Goal: Task Accomplishment & Management: Use online tool/utility

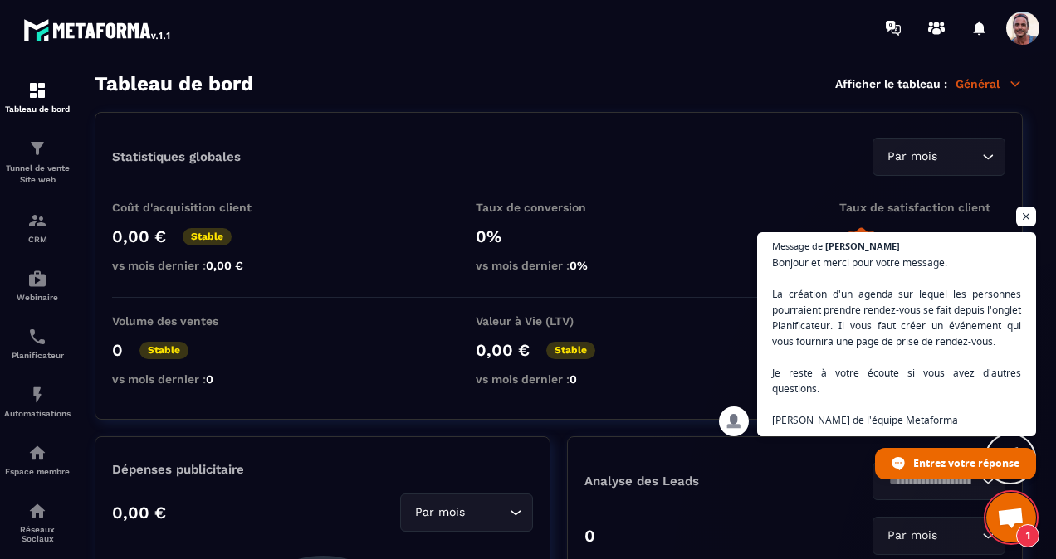
click at [1023, 215] on span "Ouvrir le chat" at bounding box center [1026, 217] width 20 height 20
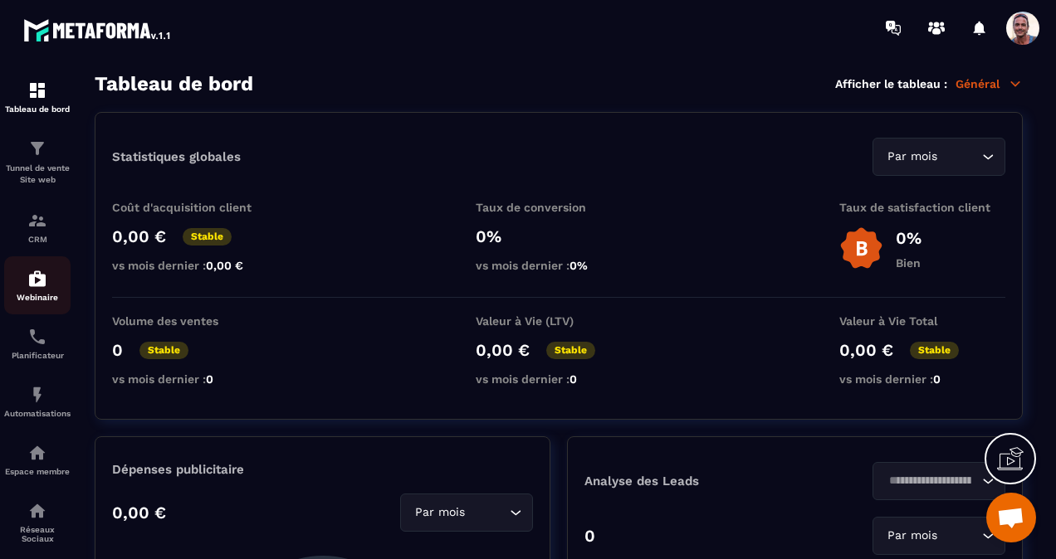
click at [43, 286] on img at bounding box center [37, 279] width 20 height 20
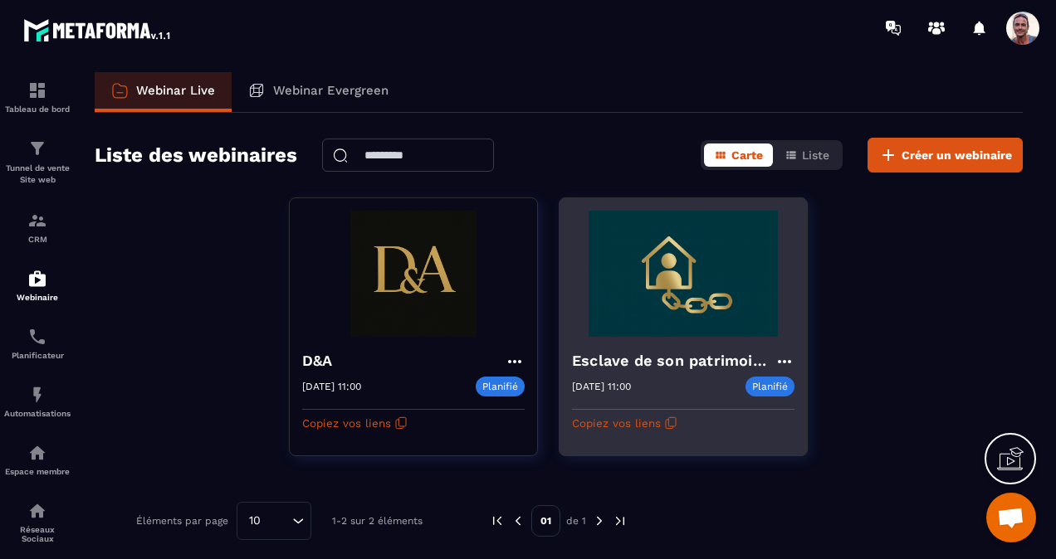
click at [645, 309] on img at bounding box center [683, 274] width 222 height 126
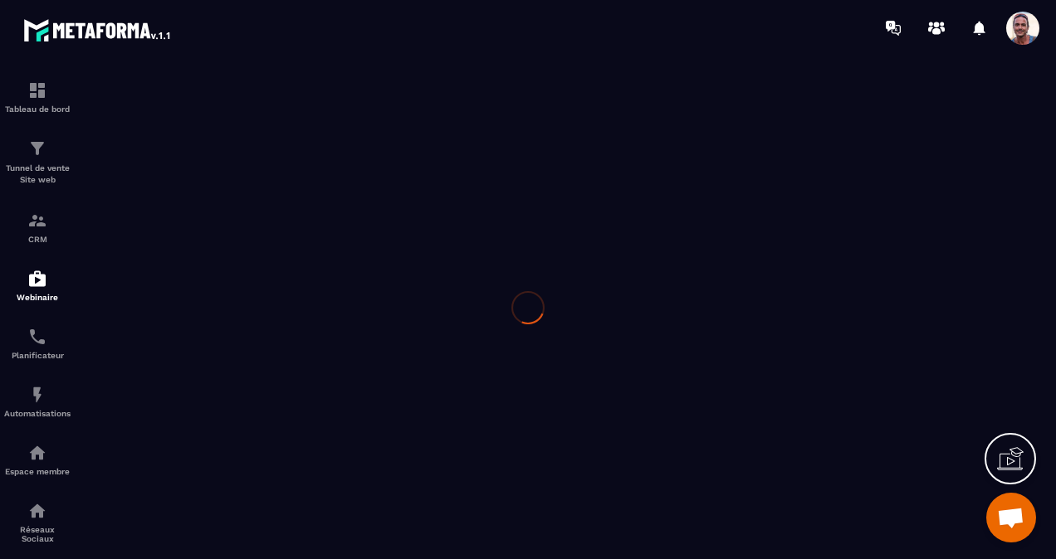
type input "**********"
type textarea "**********"
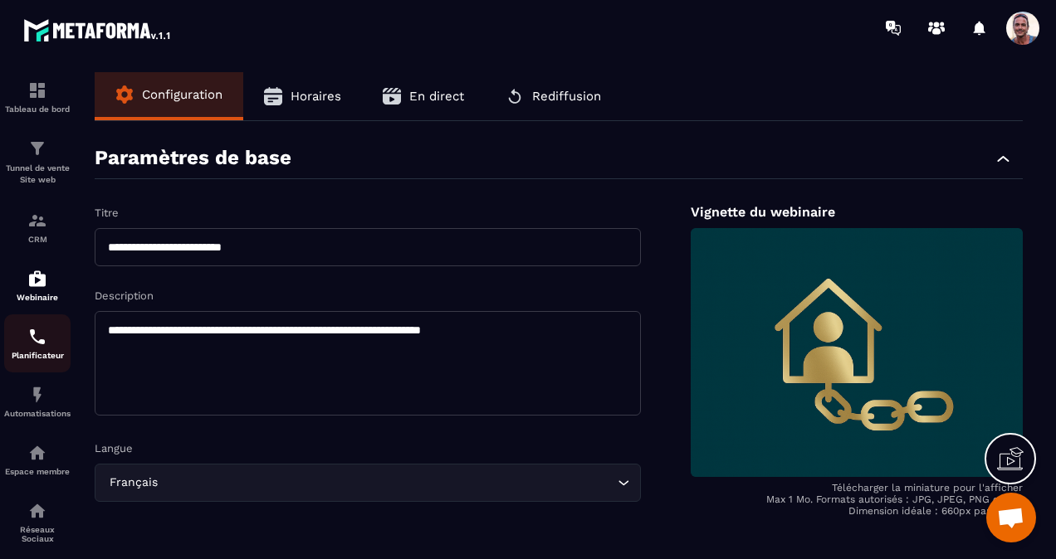
click at [34, 347] on img at bounding box center [37, 337] width 20 height 20
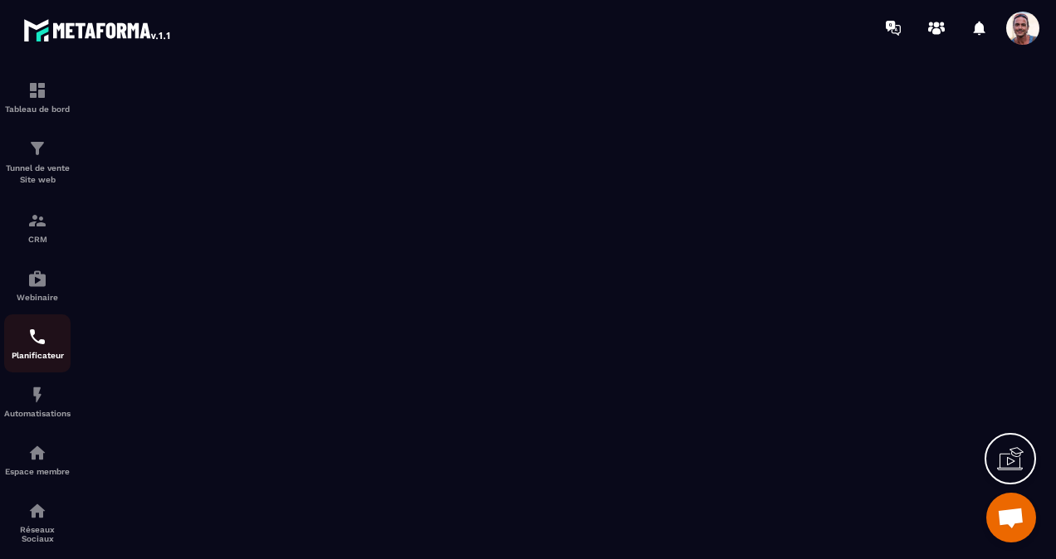
click at [40, 343] on img at bounding box center [37, 337] width 20 height 20
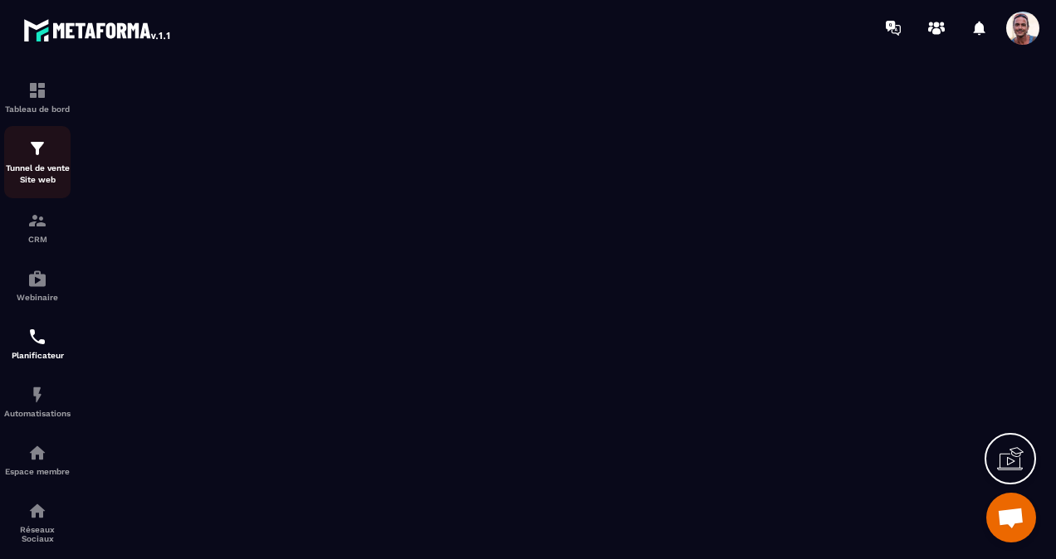
click at [56, 154] on div "Tunnel de vente Site web" at bounding box center [37, 162] width 66 height 47
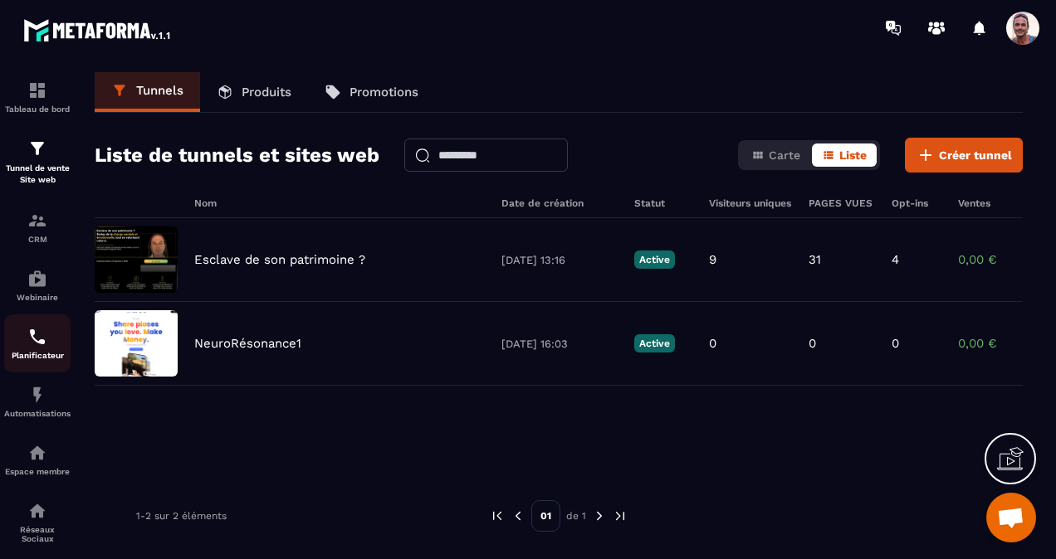
scroll to position [83, 0]
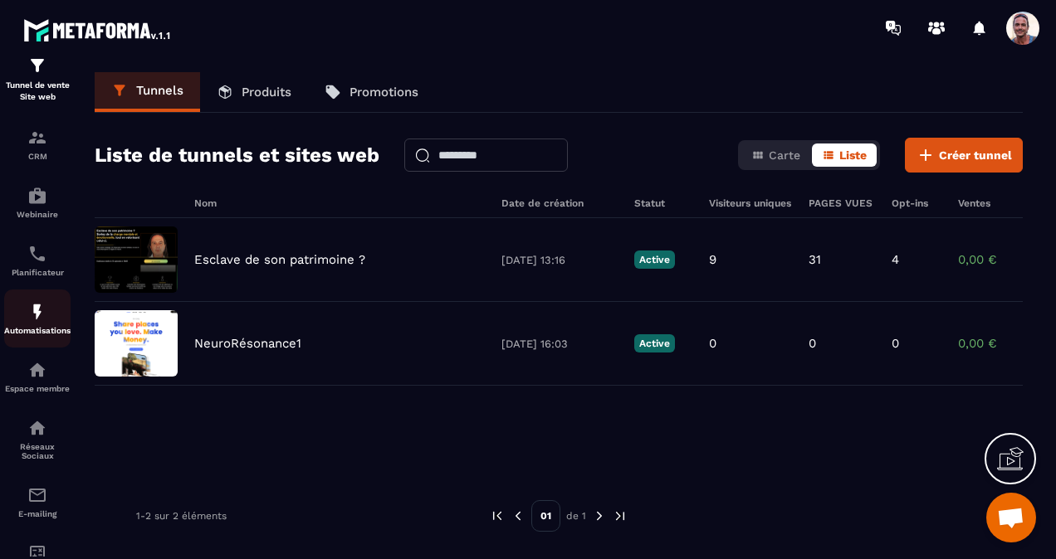
click at [53, 311] on div "Automatisations" at bounding box center [37, 318] width 66 height 33
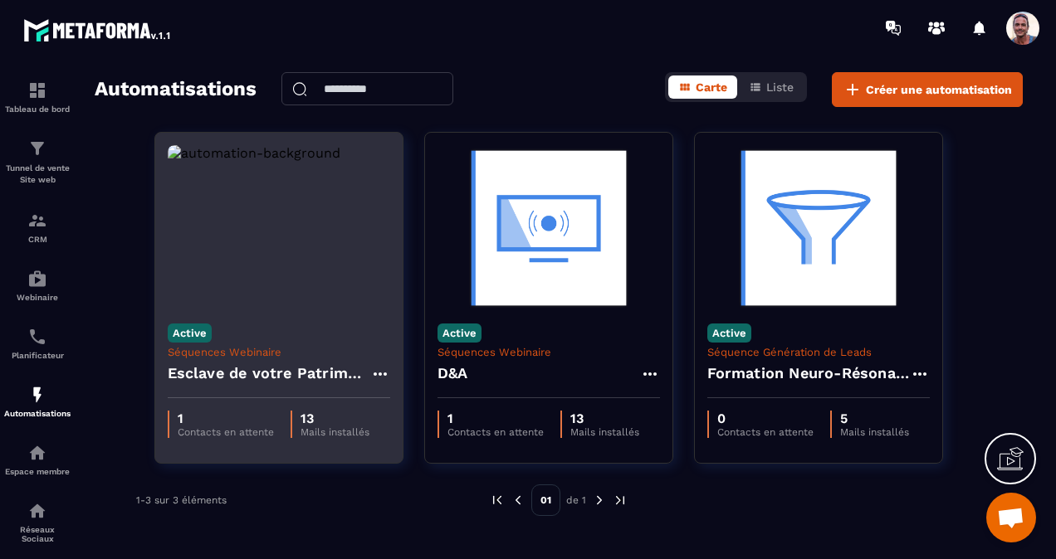
click at [287, 271] on img at bounding box center [279, 228] width 222 height 166
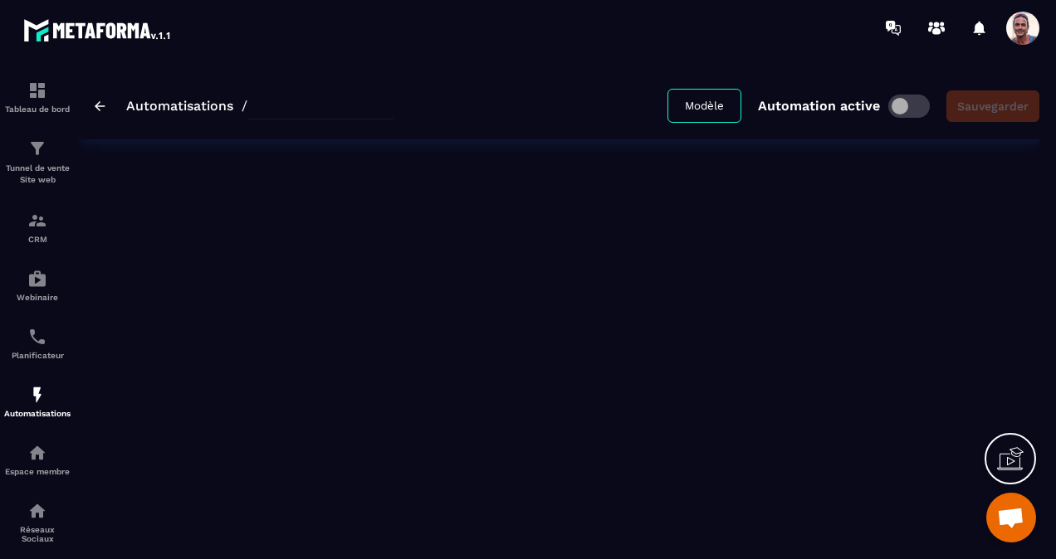
type input "**********"
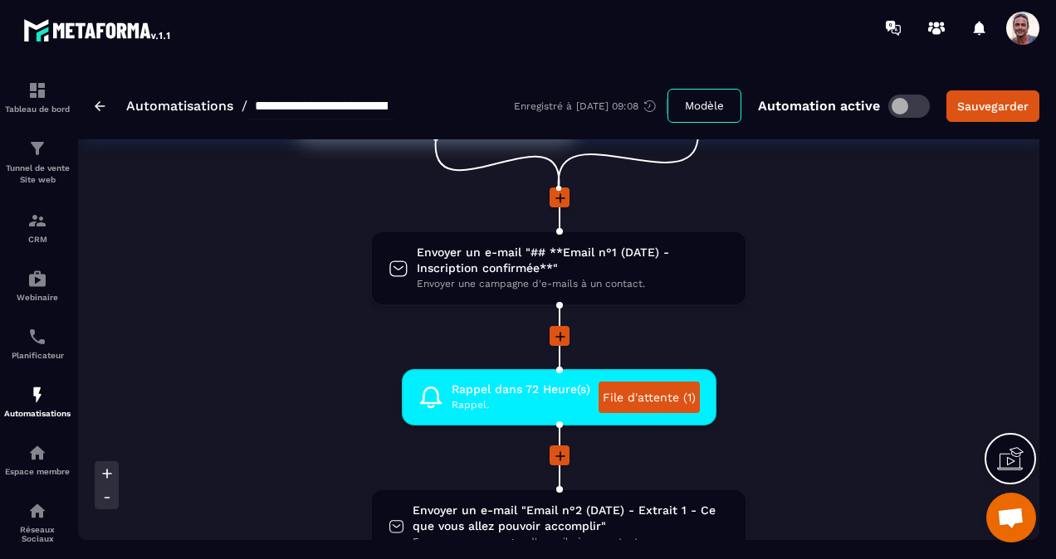
scroll to position [249, 0]
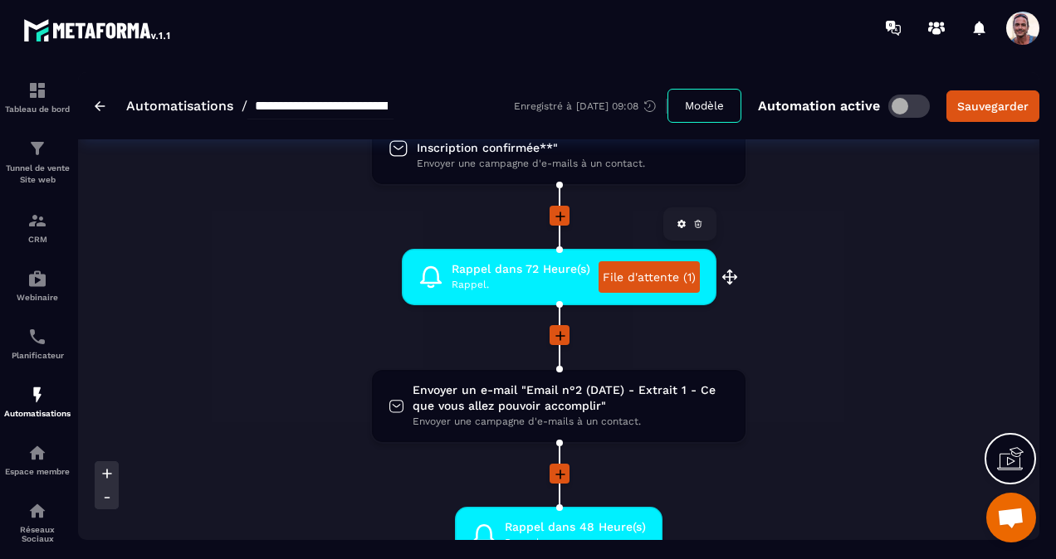
click at [659, 277] on link "File d'attente (1)" at bounding box center [648, 277] width 101 height 32
click at [1023, 20] on span at bounding box center [1022, 28] width 33 height 33
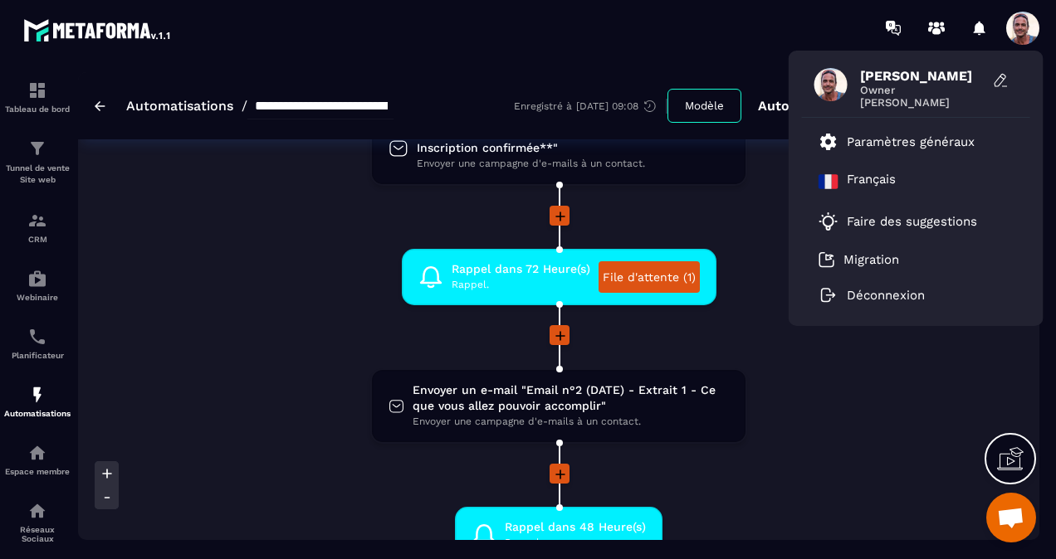
click at [1019, 23] on span at bounding box center [1022, 28] width 33 height 33
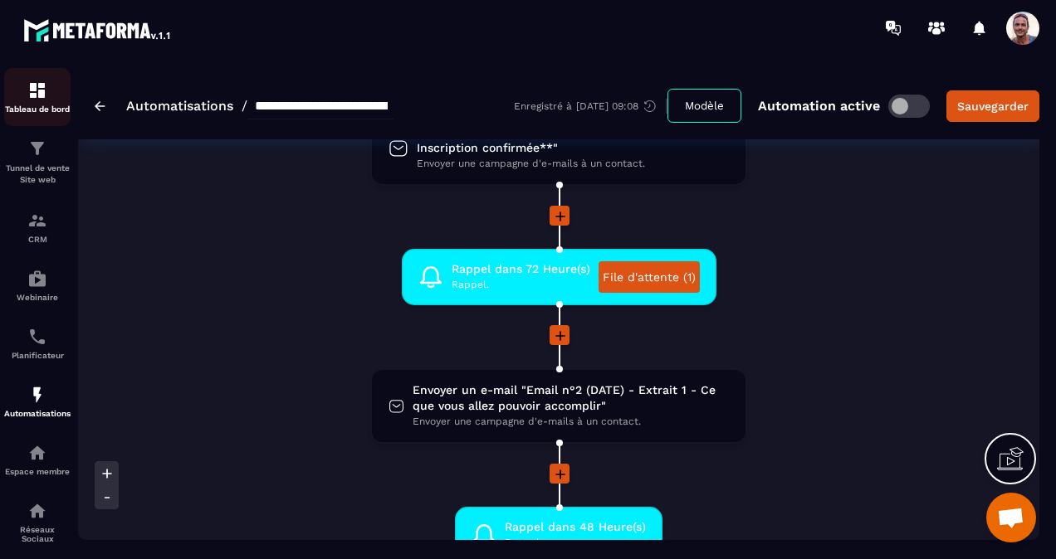
click at [37, 98] on img at bounding box center [37, 91] width 20 height 20
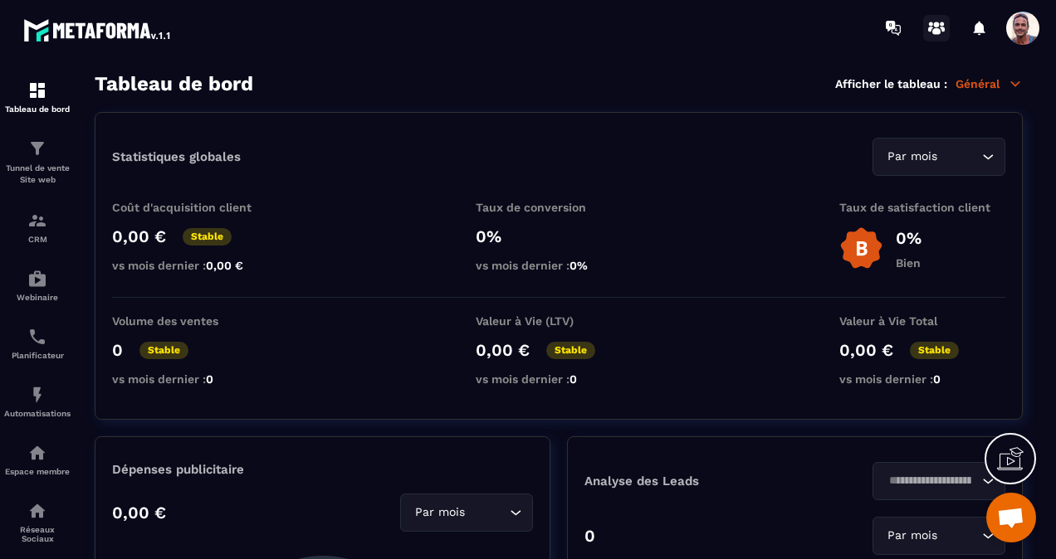
click at [933, 33] on icon at bounding box center [936, 28] width 27 height 27
